Goal: Task Accomplishment & Management: Manage account settings

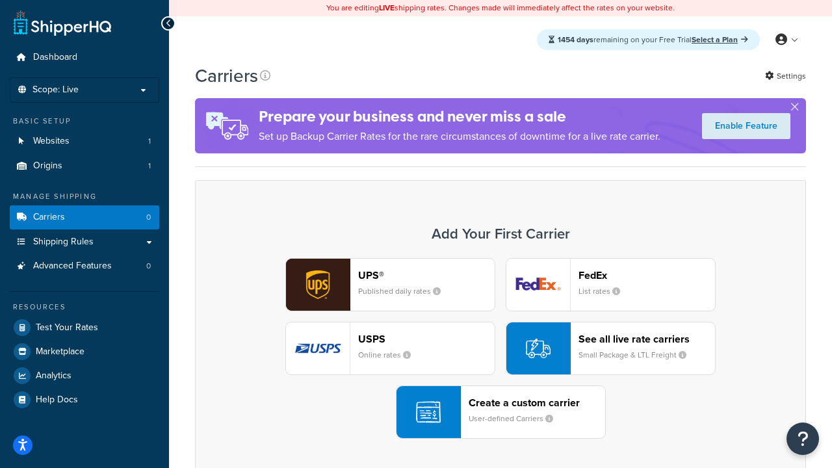
click at [500, 348] on div "UPS® Published daily rates FedEx List rates USPS Online rates See all live rate…" at bounding box center [500, 348] width 583 height 181
click at [646, 275] on header "FedEx" at bounding box center [646, 275] width 136 height 12
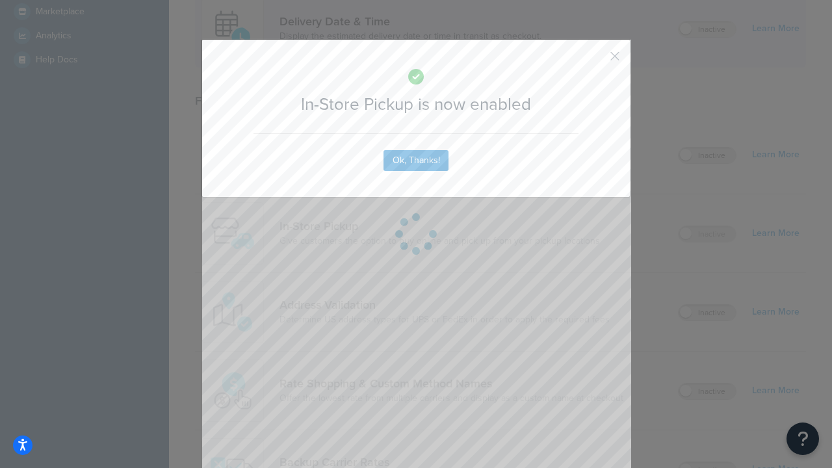
scroll to position [364, 0]
click at [595, 60] on button "button" at bounding box center [595, 60] width 3 height 3
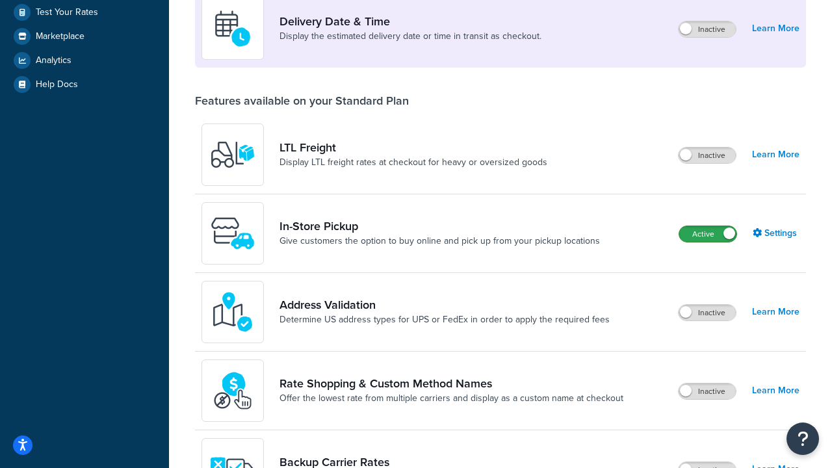
scroll to position [315, 0]
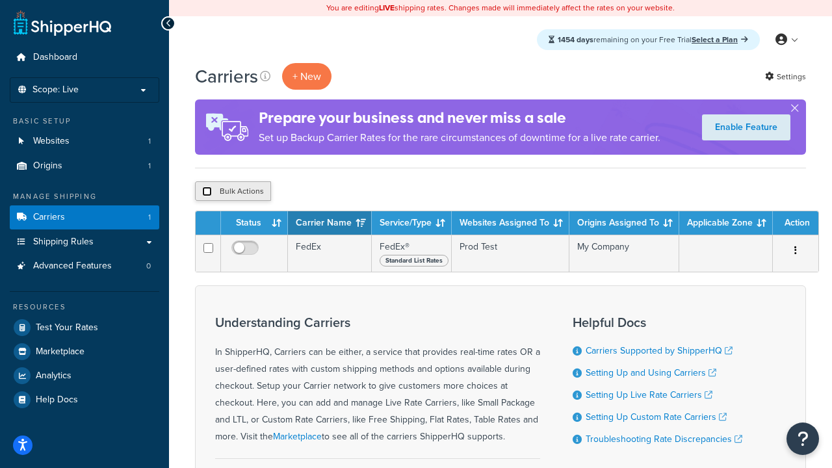
click at [207, 192] on input "checkbox" at bounding box center [207, 191] width 10 height 10
checkbox input "true"
click at [350, 192] on button "Delete" at bounding box center [346, 190] width 45 height 19
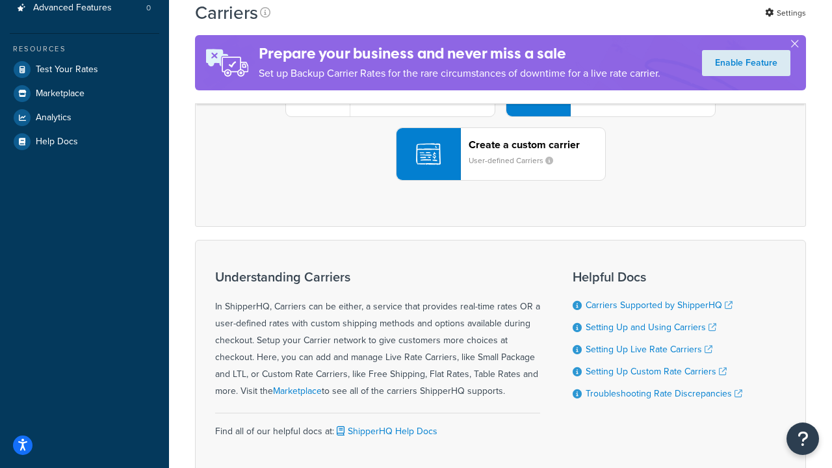
click at [500, 181] on div "UPS® Published daily rates FedEx List rates USPS Online rates See all live rate…" at bounding box center [500, 90] width 583 height 181
click at [500, 170] on div "Create a custom carrier User-defined Carriers" at bounding box center [536, 153] width 136 height 31
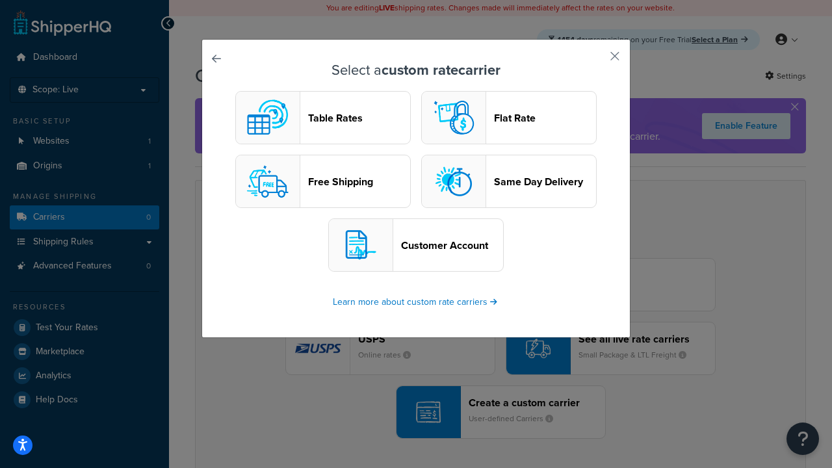
click at [323, 118] on header "Table Rates" at bounding box center [359, 118] width 102 height 12
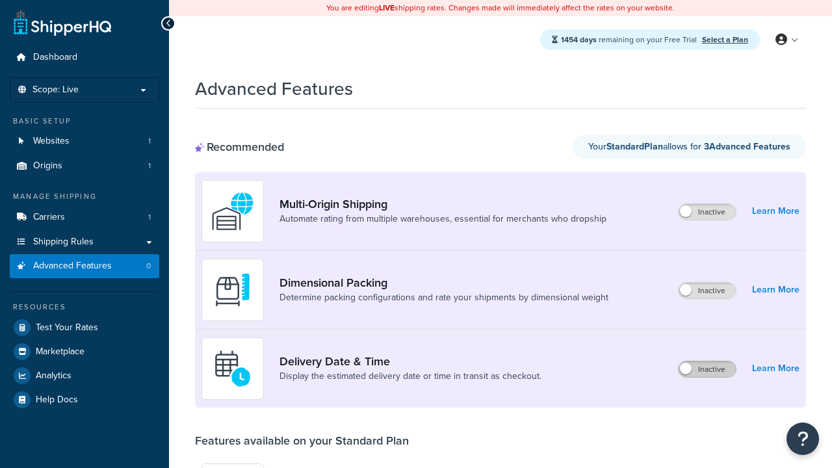
click at [707, 369] on label "Inactive" at bounding box center [706, 369] width 57 height 16
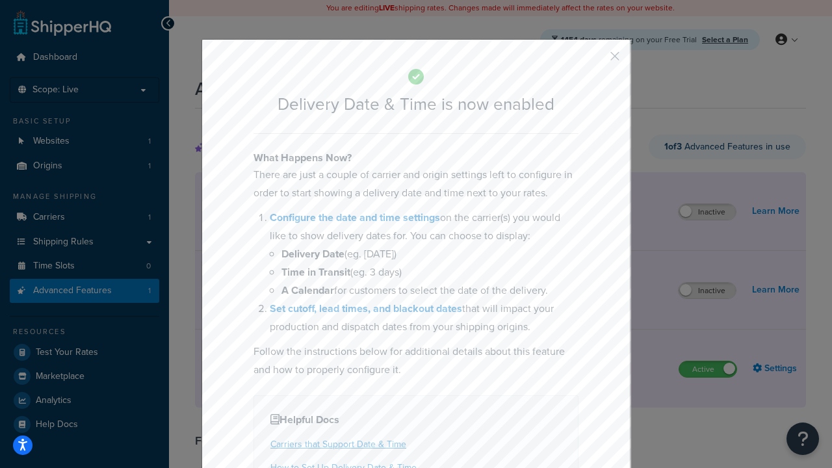
click at [595, 60] on button "button" at bounding box center [595, 60] width 3 height 3
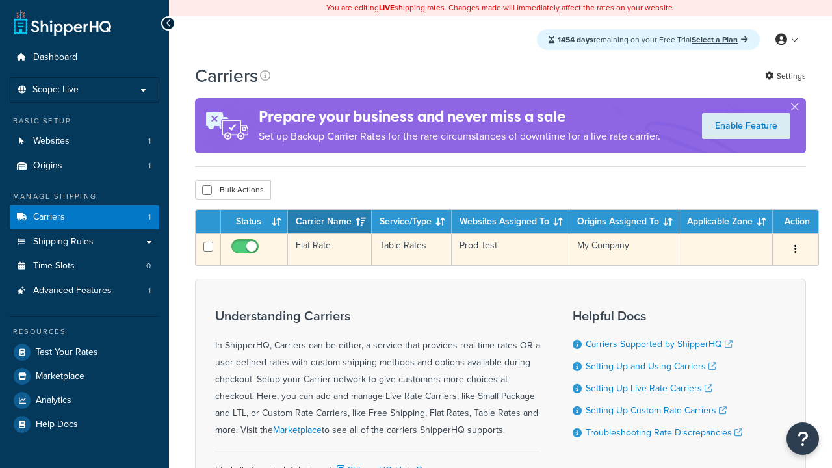
click at [329, 249] on td "Flat Rate" at bounding box center [330, 249] width 84 height 32
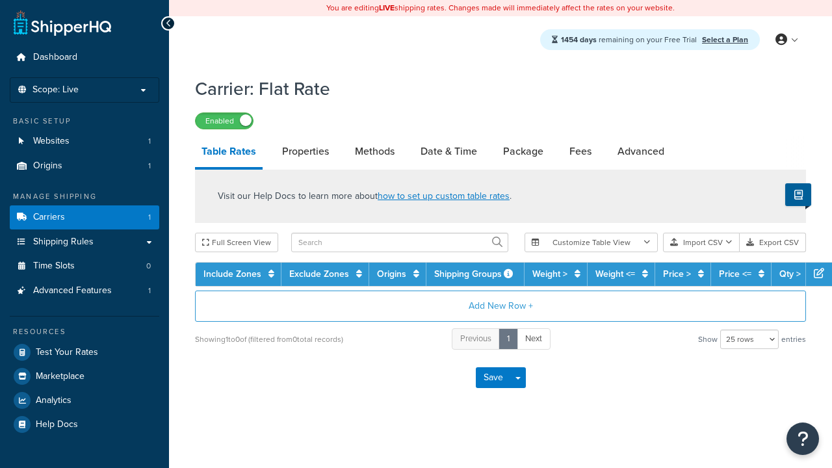
select select "25"
click at [448, 152] on link "Date & Time" at bounding box center [449, 151] width 70 height 31
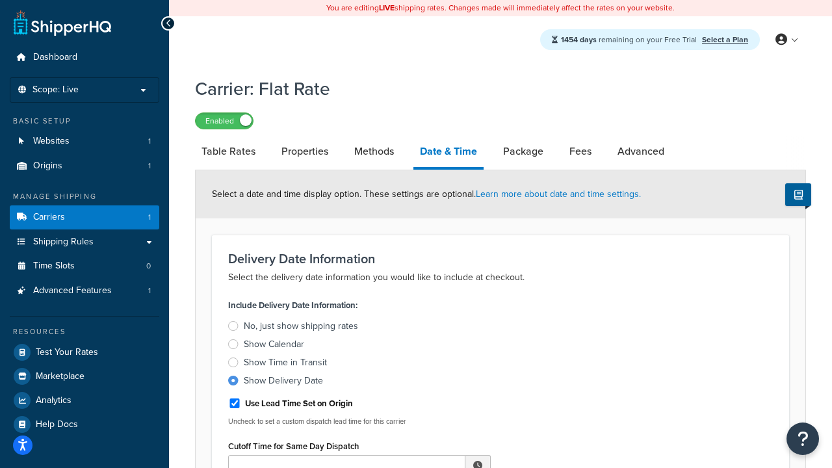
click at [283, 383] on div "Show Delivery Date" at bounding box center [283, 380] width 79 height 13
click at [0, 0] on input "Show Delivery Date" at bounding box center [0, 0] width 0 height 0
type input "11:00 AM"
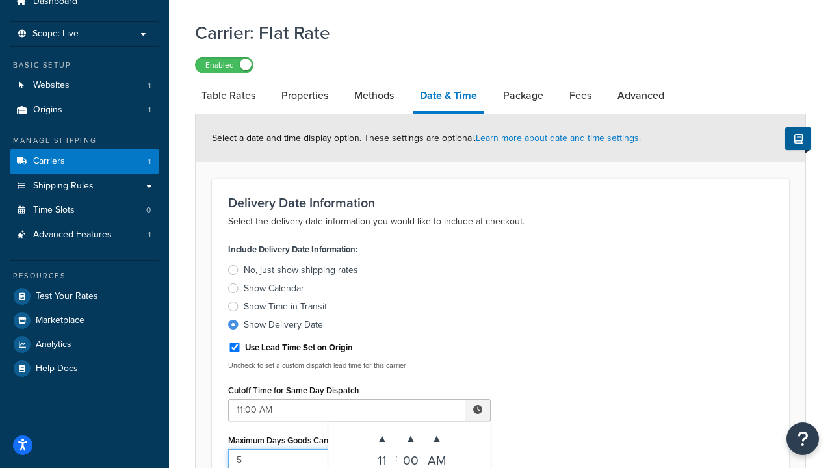
type input "5"
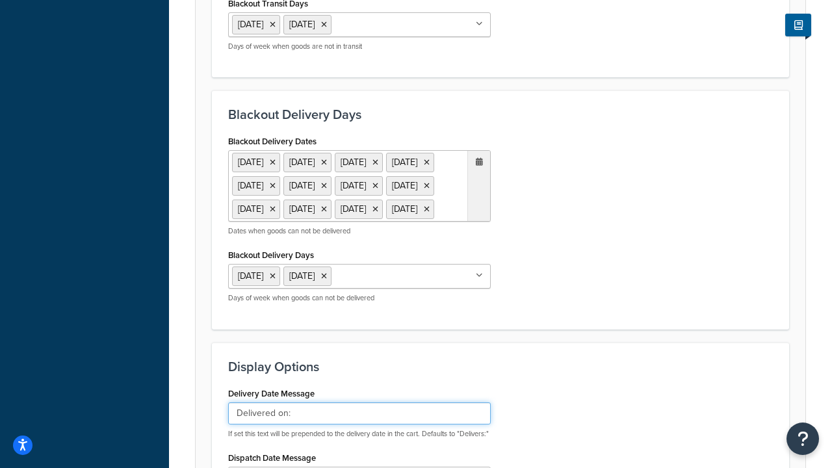
type input "Delivered on:"
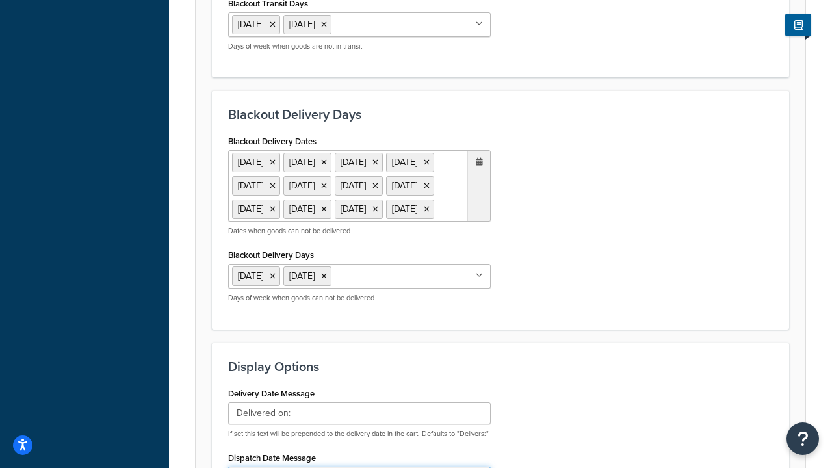
type input "Default Dispatch Message"
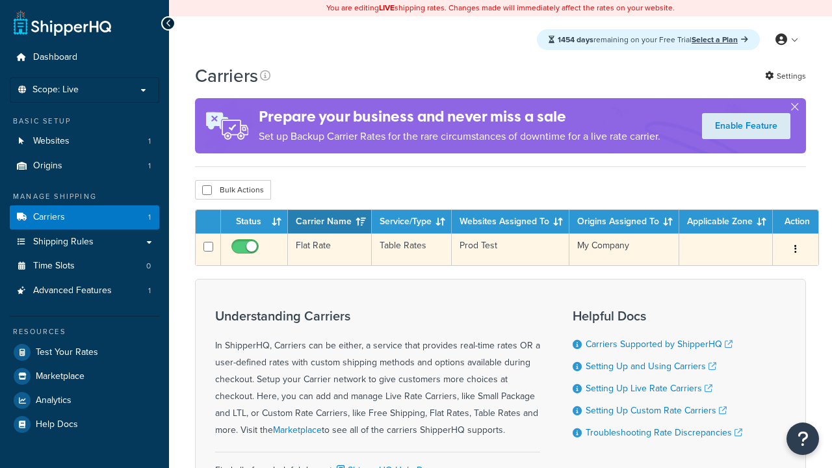
click at [329, 249] on td "Flat Rate" at bounding box center [330, 249] width 84 height 32
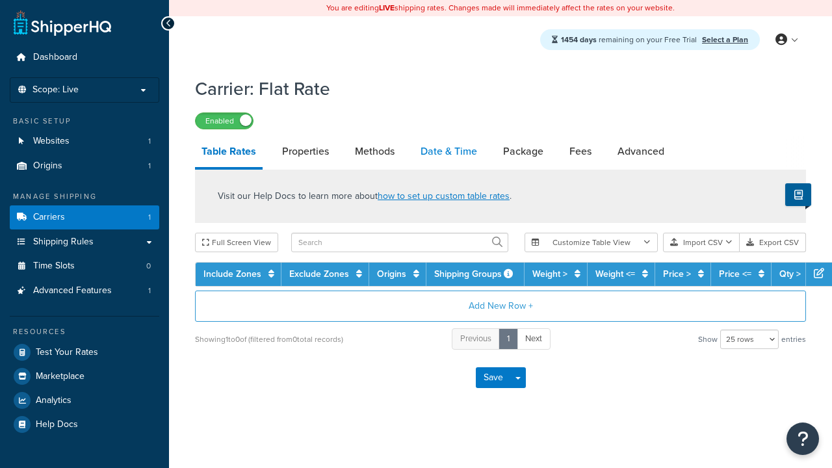
click at [448, 152] on link "Date & Time" at bounding box center [449, 151] width 70 height 31
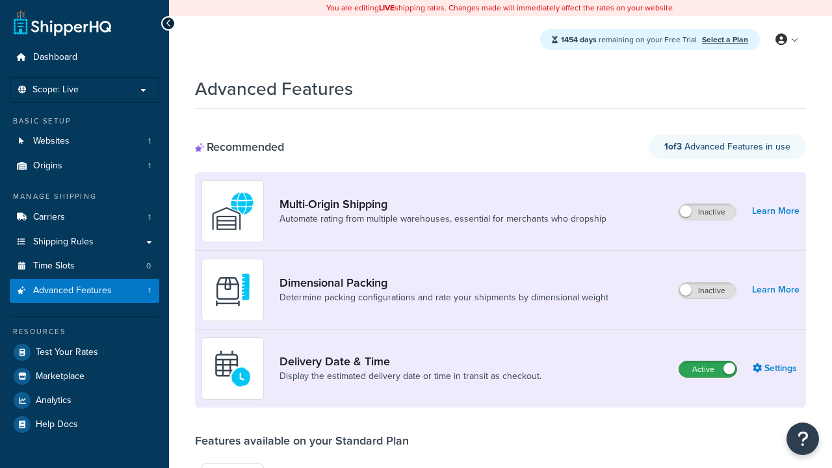
click at [707, 369] on label "Active" at bounding box center [707, 369] width 57 height 16
